Goal: Check status: Check status

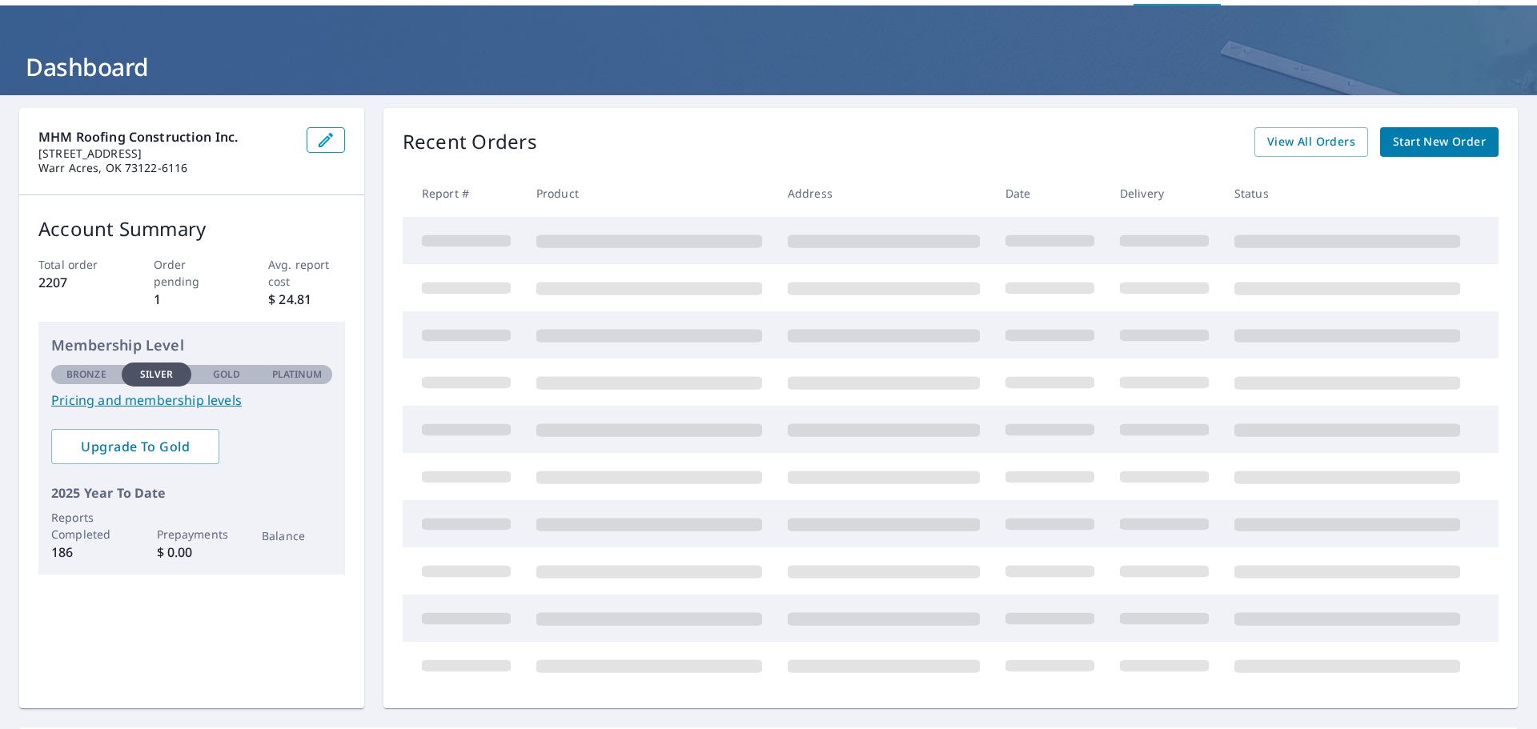
scroll to position [112, 0]
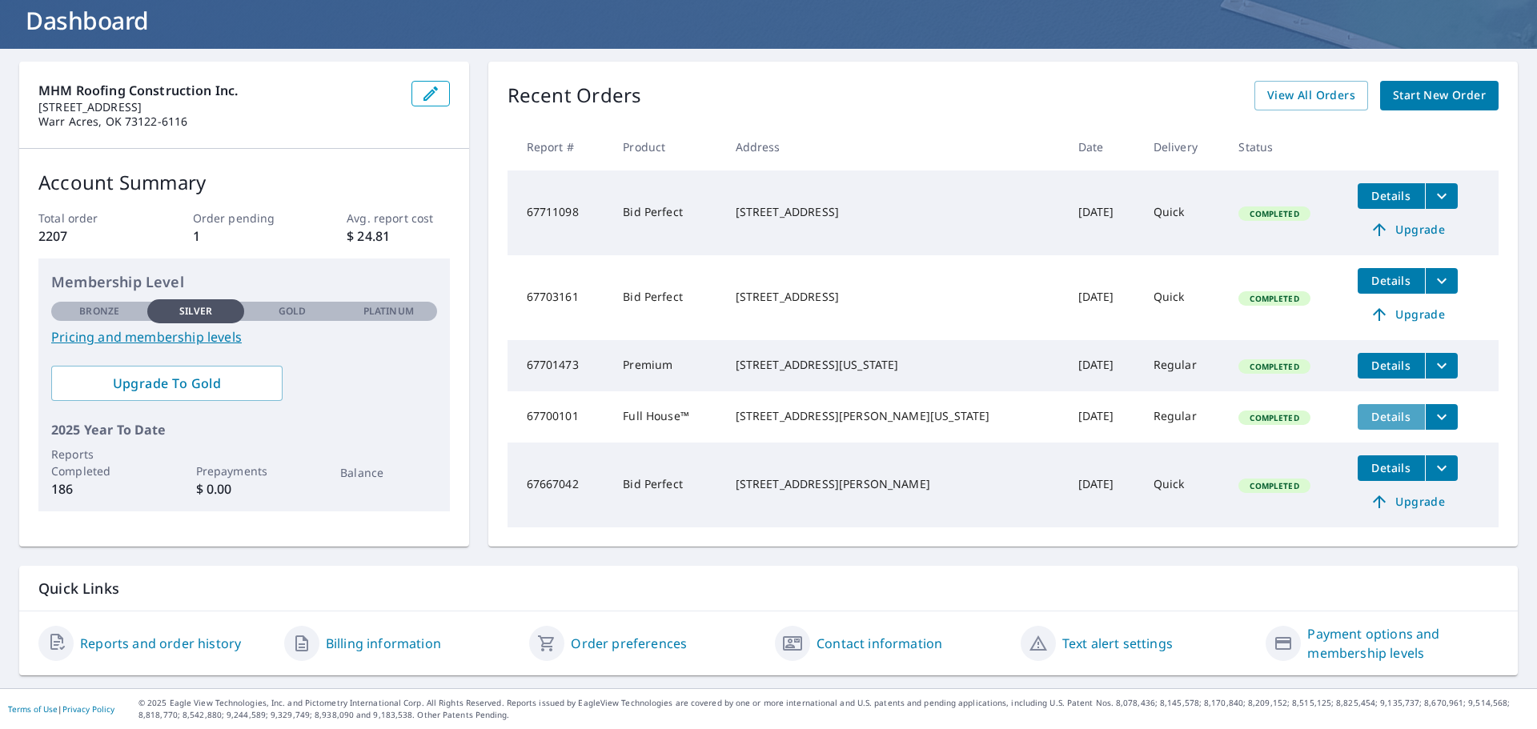
click at [1379, 409] on span "Details" at bounding box center [1391, 416] width 48 height 15
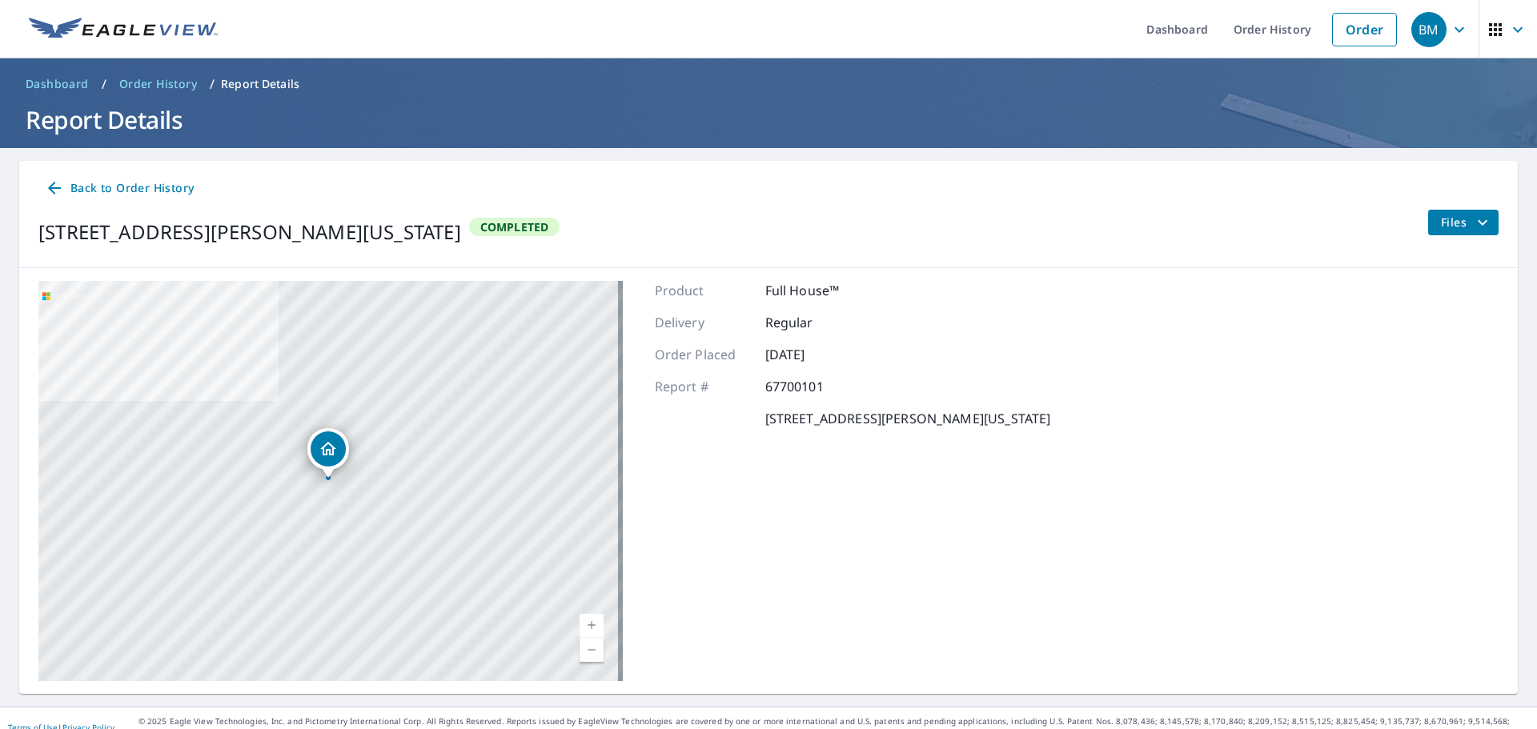
click at [1473, 230] on icon "filesDropdownBtn-67700101" at bounding box center [1482, 222] width 19 height 19
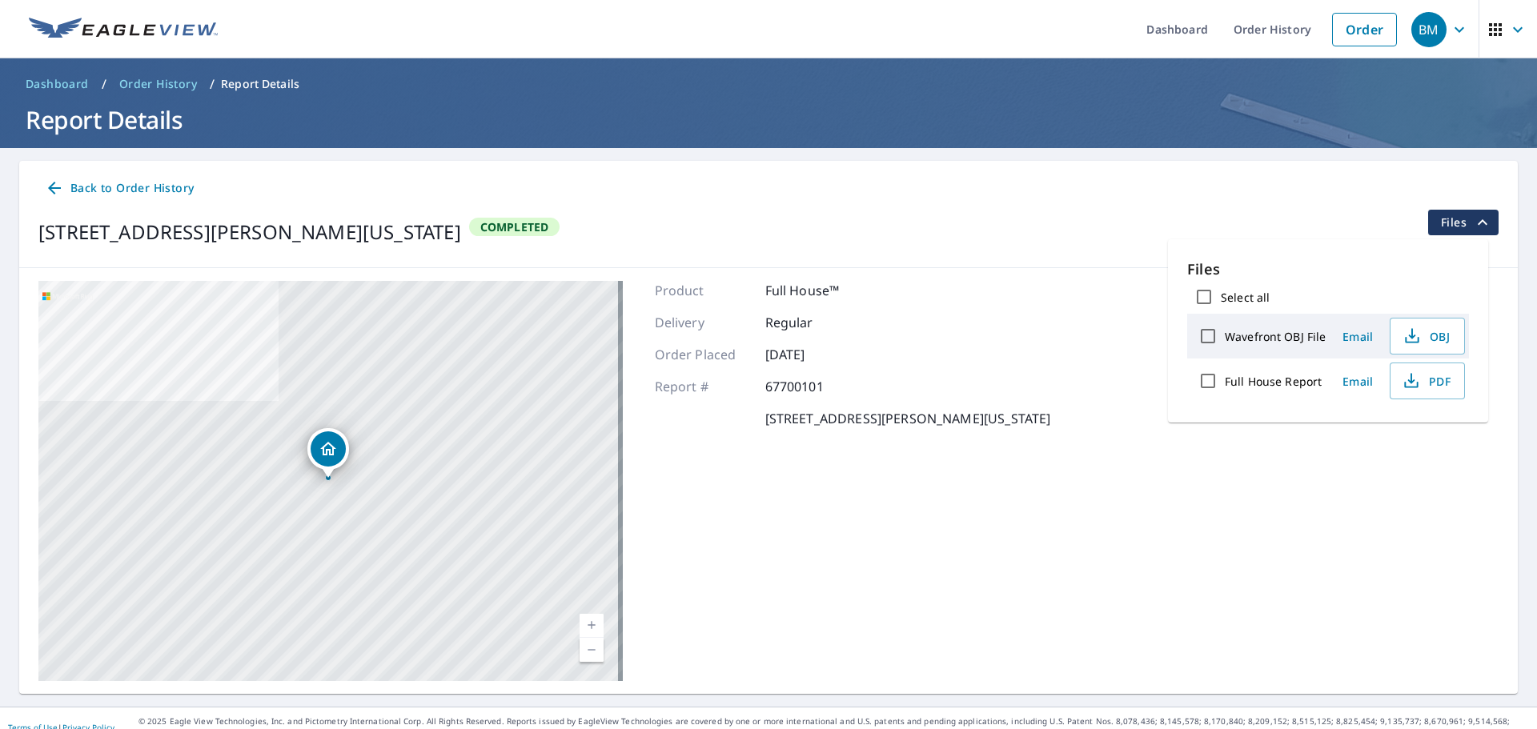
click at [1209, 295] on input "Select all" at bounding box center [1204, 297] width 34 height 34
checkbox input "true"
click at [1378, 434] on icon "button" at bounding box center [1374, 436] width 19 height 19
